Goal: Task Accomplishment & Management: Manage account settings

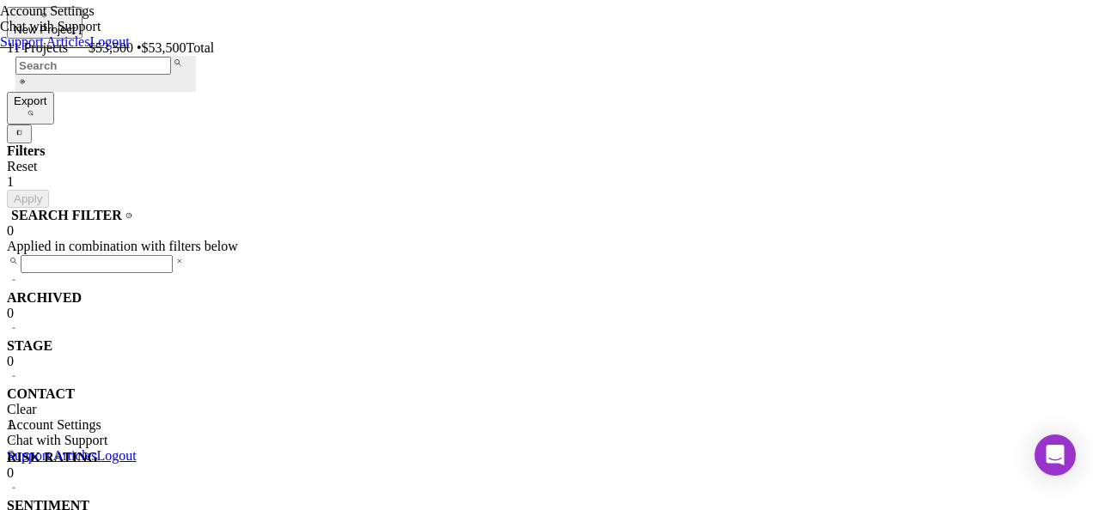
click at [96, 450] on link "Logout" at bounding box center [116, 456] width 40 height 15
